Goal: Task Accomplishment & Management: Use online tool/utility

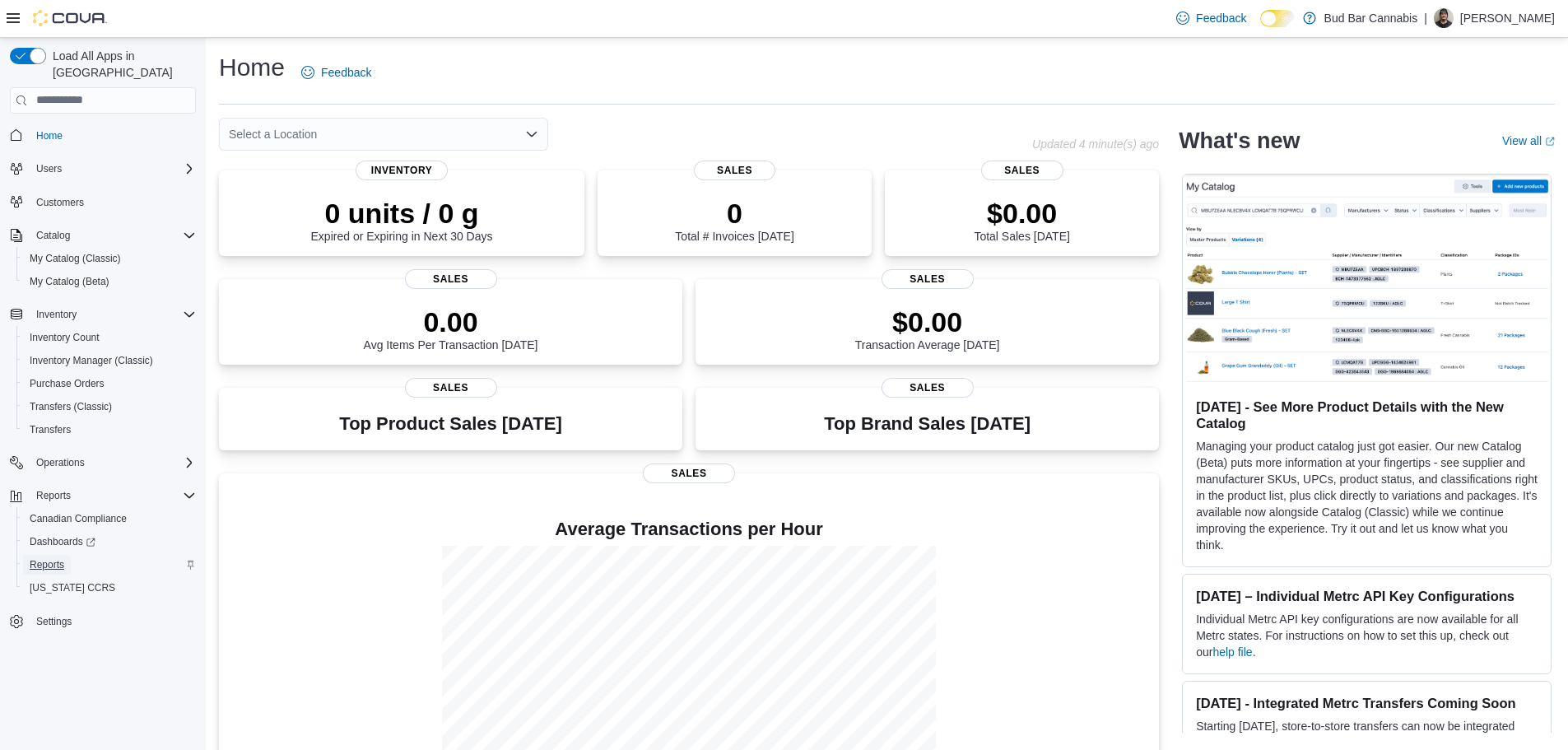
click at [37, 558] on span "Reports" at bounding box center [47, 565] width 35 height 13
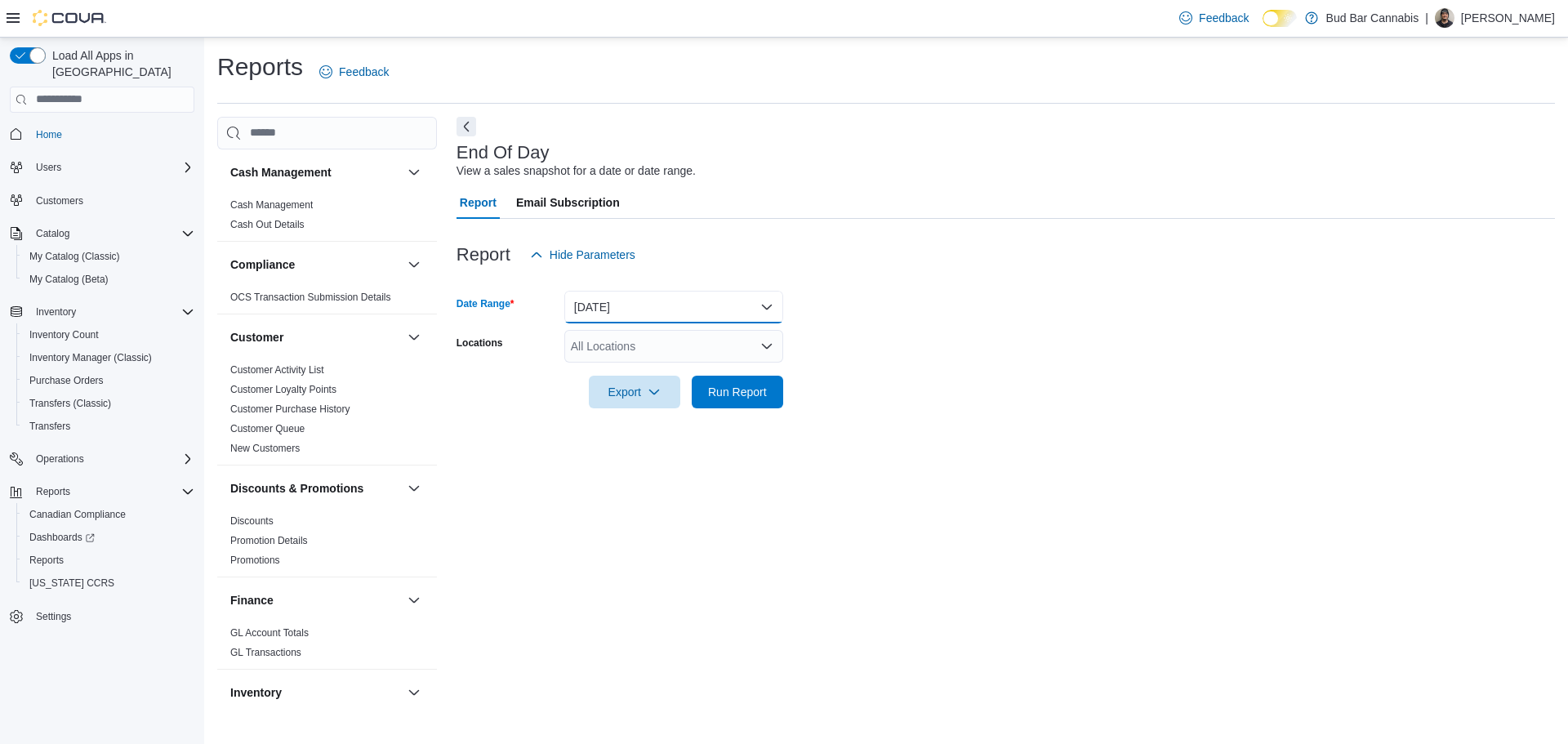
click at [765, 310] on button "[DATE]" at bounding box center [673, 307] width 219 height 33
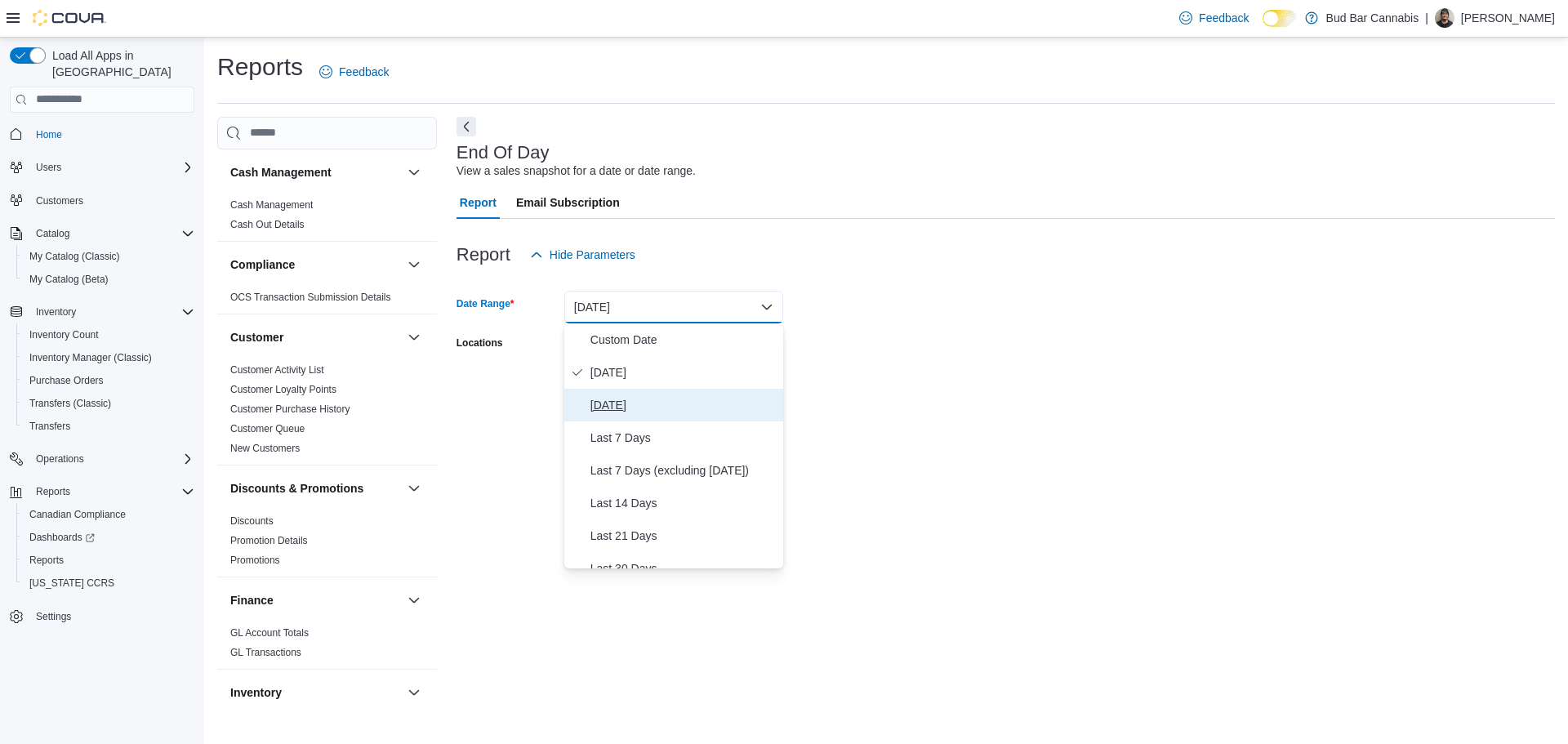
click at [610, 412] on span "[DATE]" at bounding box center [683, 406] width 186 height 20
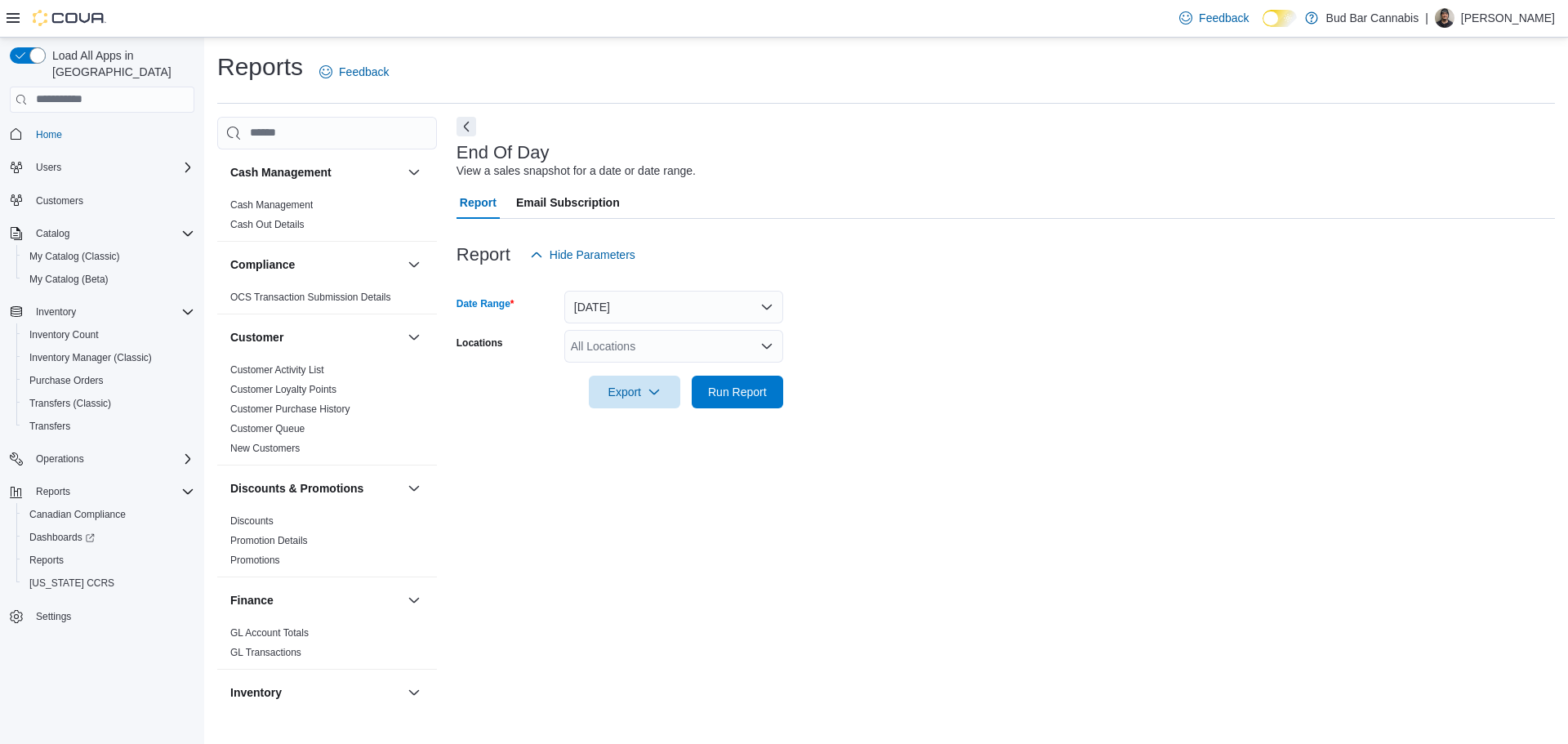
click at [764, 352] on icon "Open list of options" at bounding box center [767, 347] width 13 height 13
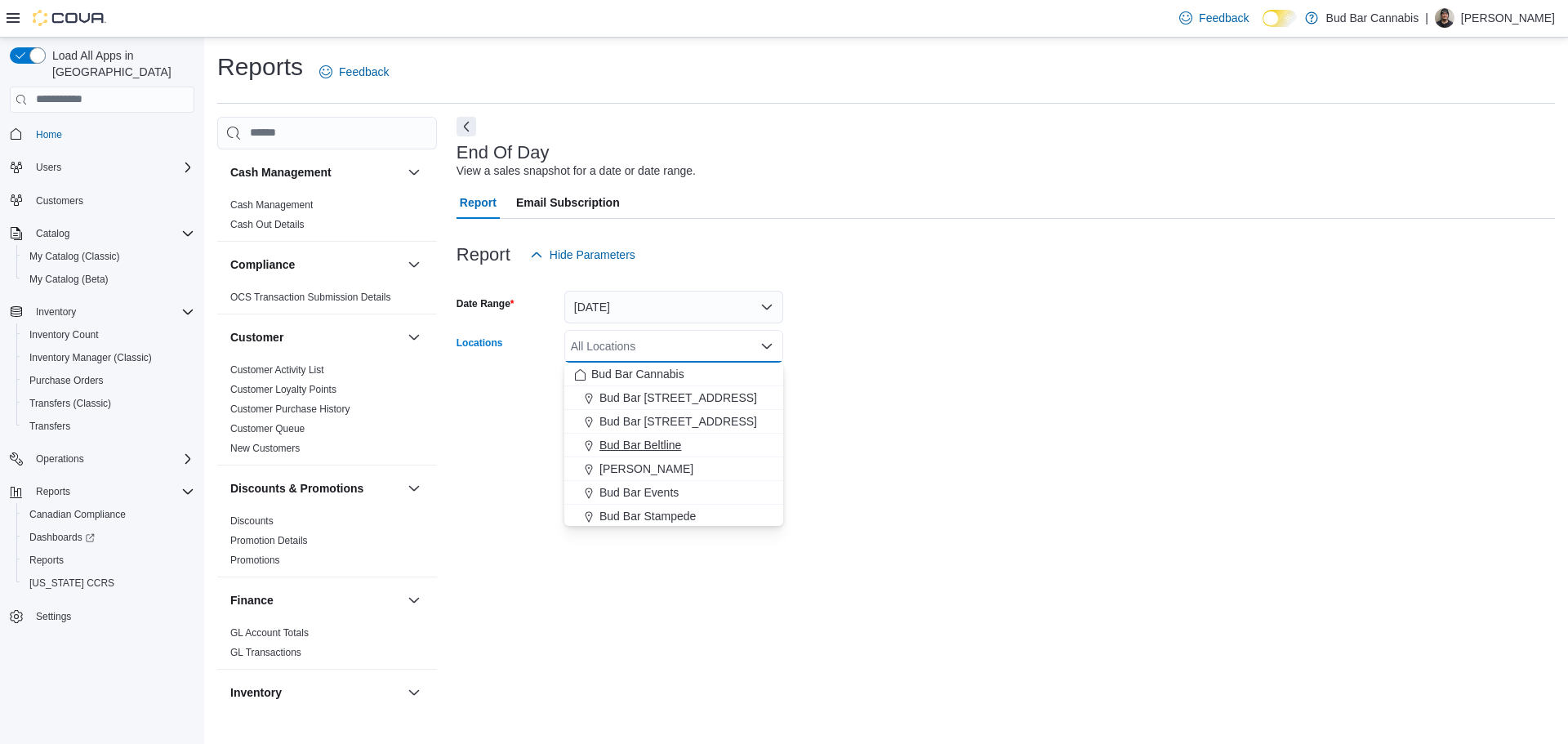
click at [661, 444] on span "Bud Bar Beltline" at bounding box center [640, 445] width 82 height 16
drag, startPoint x: 899, startPoint y: 404, endPoint x: 762, endPoint y: 388, distance: 137.9
click at [893, 404] on form "Date Range [DATE] Locations Bud Bar Beltline Combo box. Selected. Bud Bar Beltl…" at bounding box center [1006, 339] width 1099 height 137
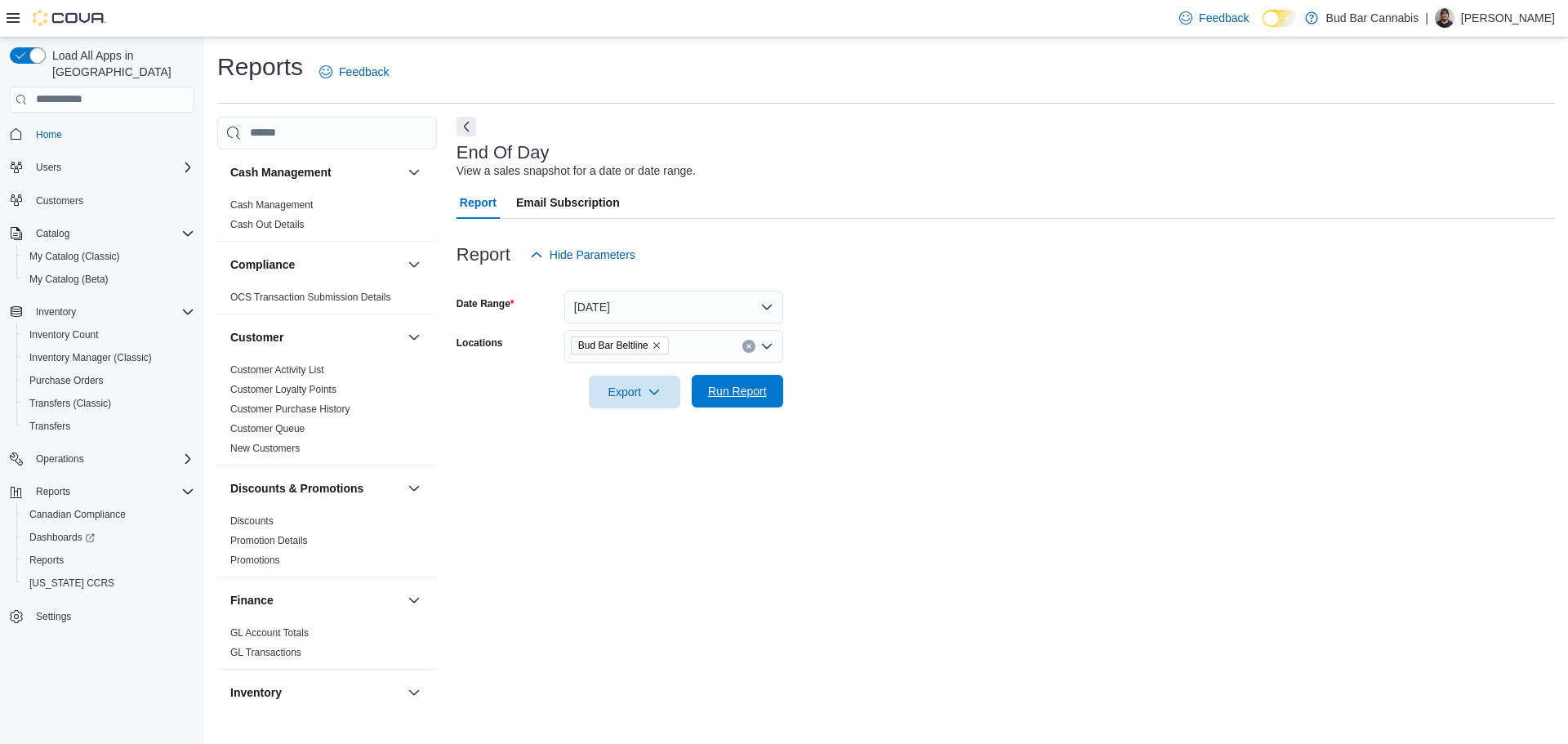
click at [746, 384] on span "Run Report" at bounding box center [737, 391] width 59 height 16
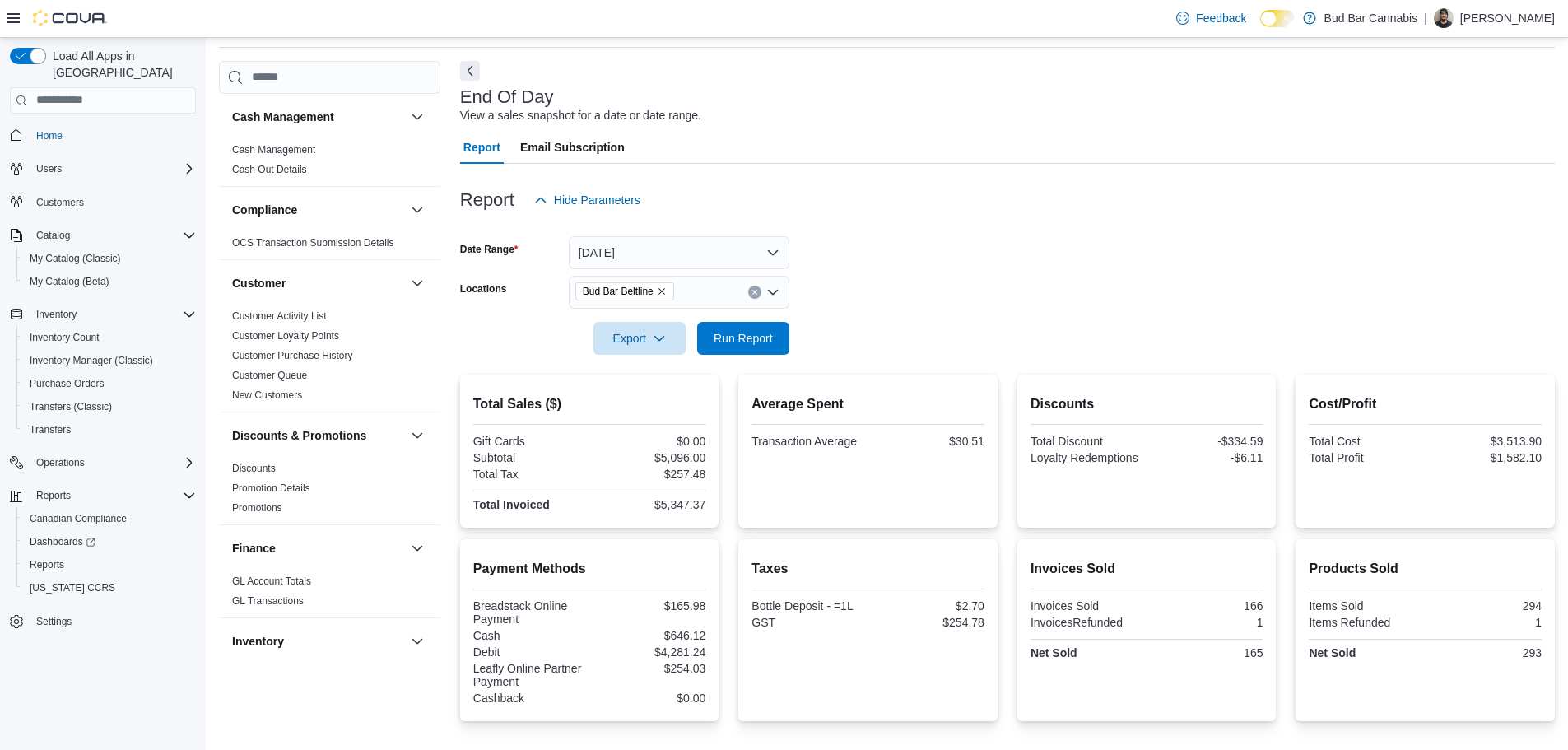
scroll to position [83, 0]
